Goal: Navigation & Orientation: Go to known website

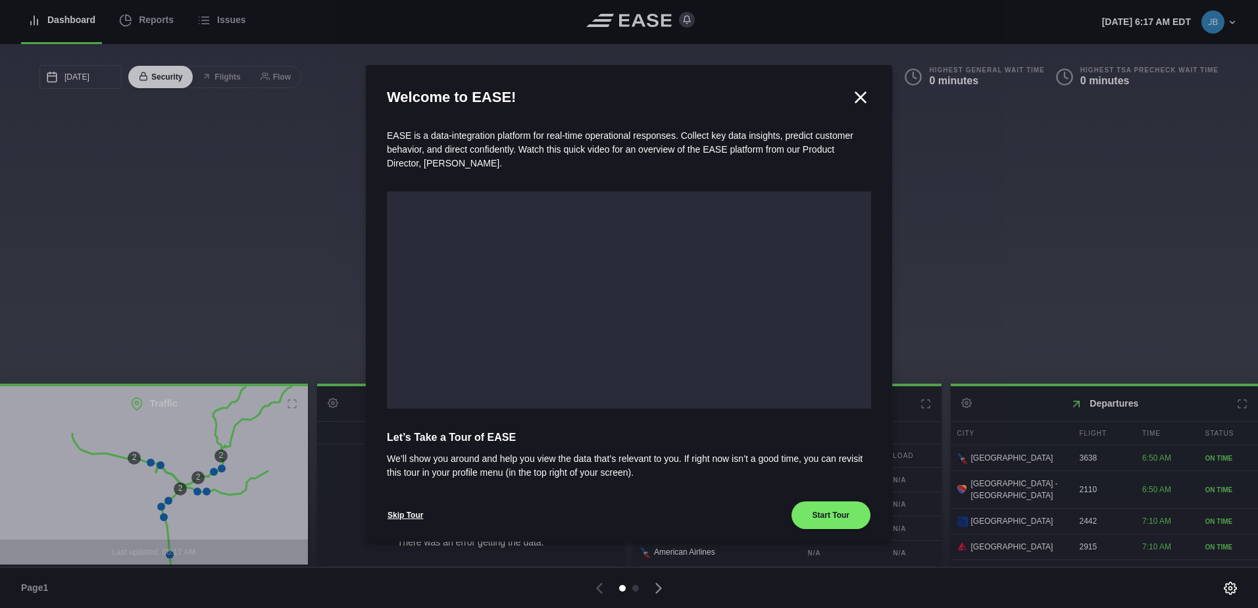
click at [858, 100] on icon at bounding box center [861, 98] width 20 height 20
